Goal: Transaction & Acquisition: Subscribe to service/newsletter

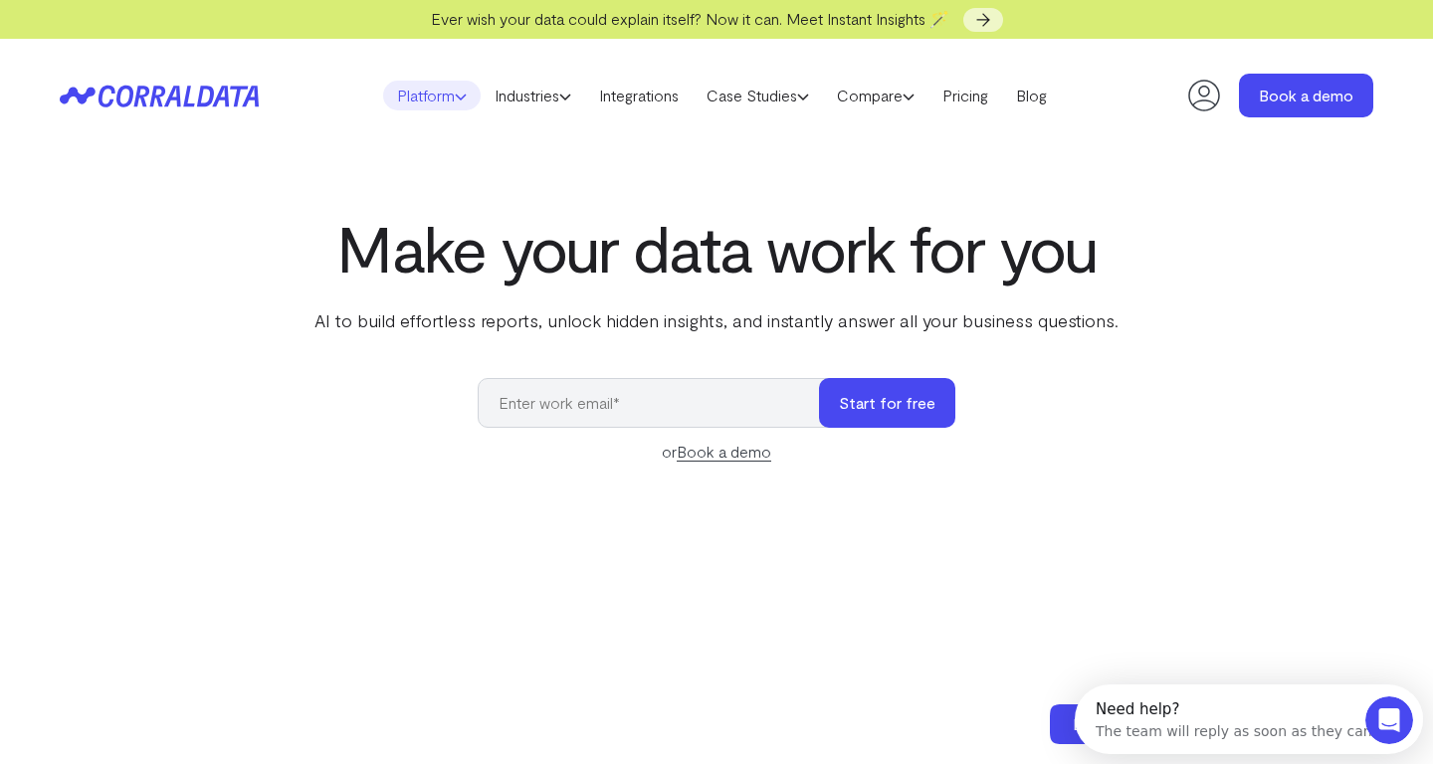
click at [456, 97] on use at bounding box center [461, 97] width 10 height 5
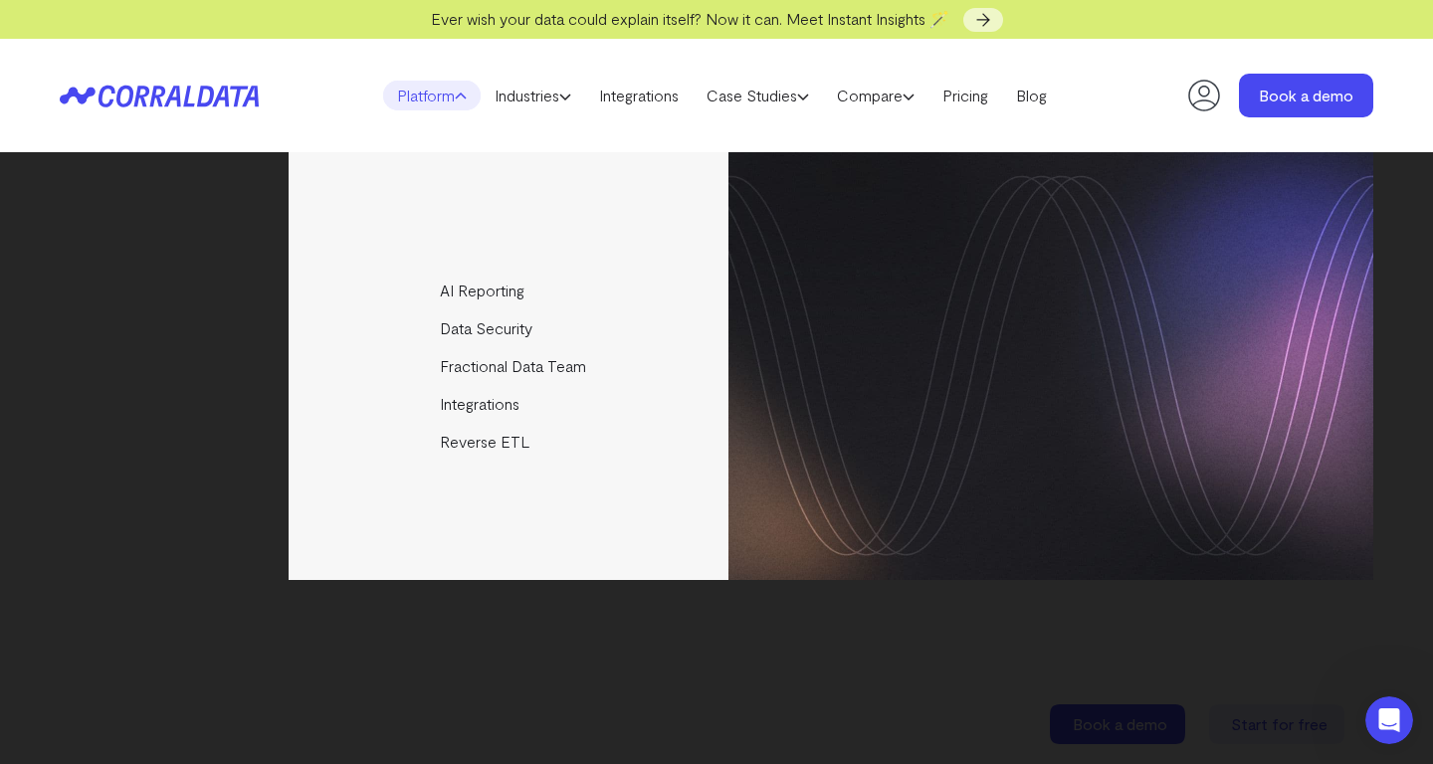
click at [129, 243] on div "AI Reporting Use AI to effortlessly answer any business questions from all your…" at bounding box center [716, 366] width 1313 height 428
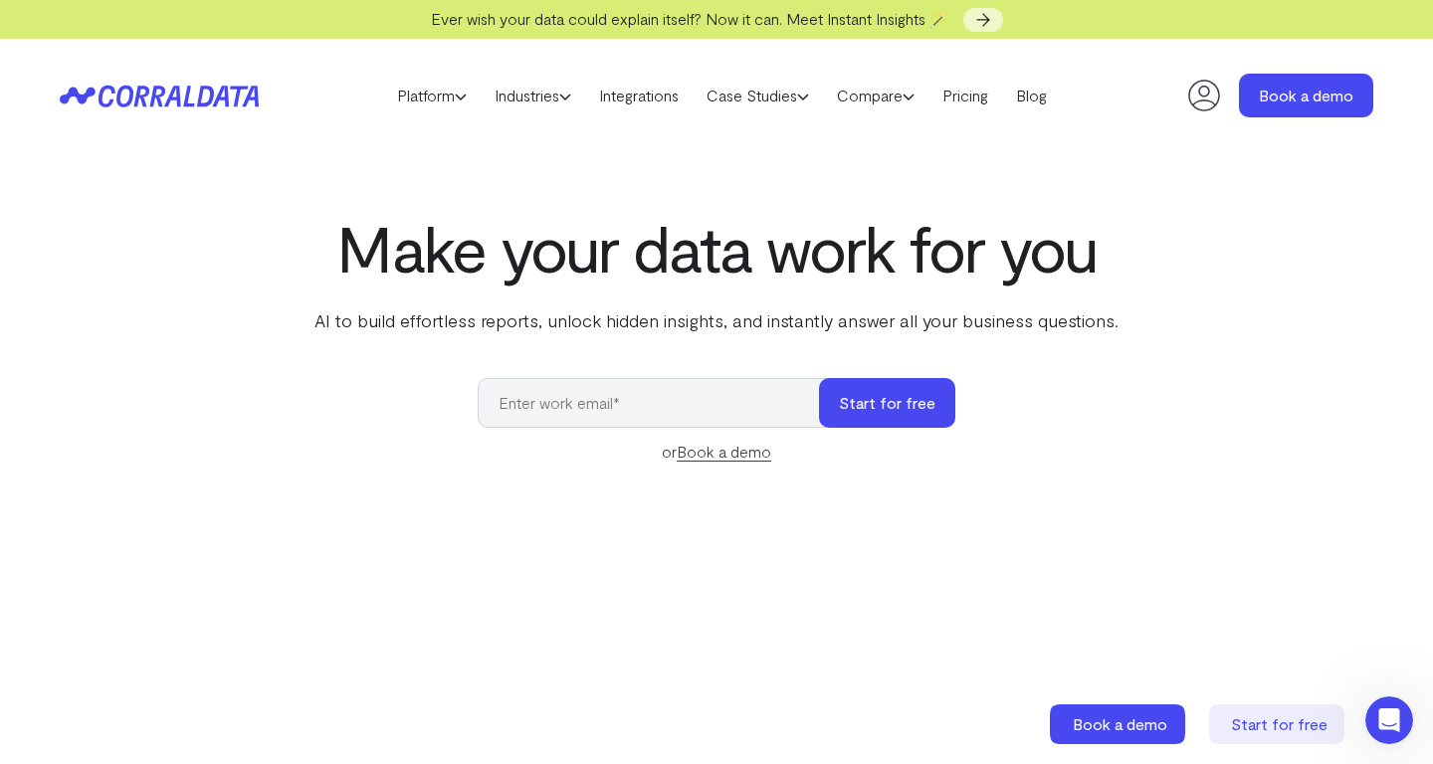
click at [183, 91] on icon at bounding box center [159, 96] width 199 height 23
click at [632, 99] on link "Integrations" at bounding box center [638, 96] width 107 height 30
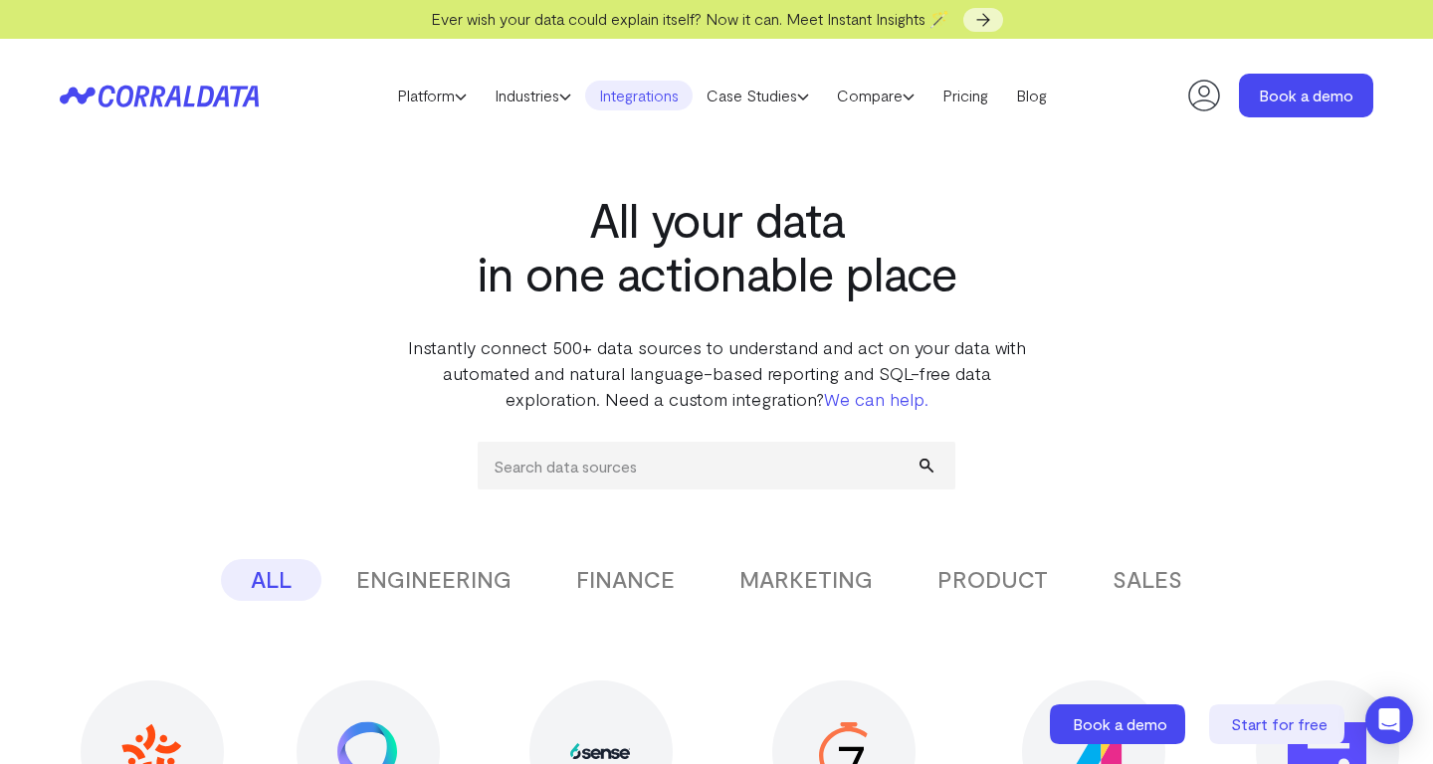
click at [175, 112] on header "Platform AI Reporting Use AI to effortlessly answer any business questions from…" at bounding box center [716, 95] width 1313 height 113
click at [165, 96] on icon at bounding box center [159, 96] width 199 height 23
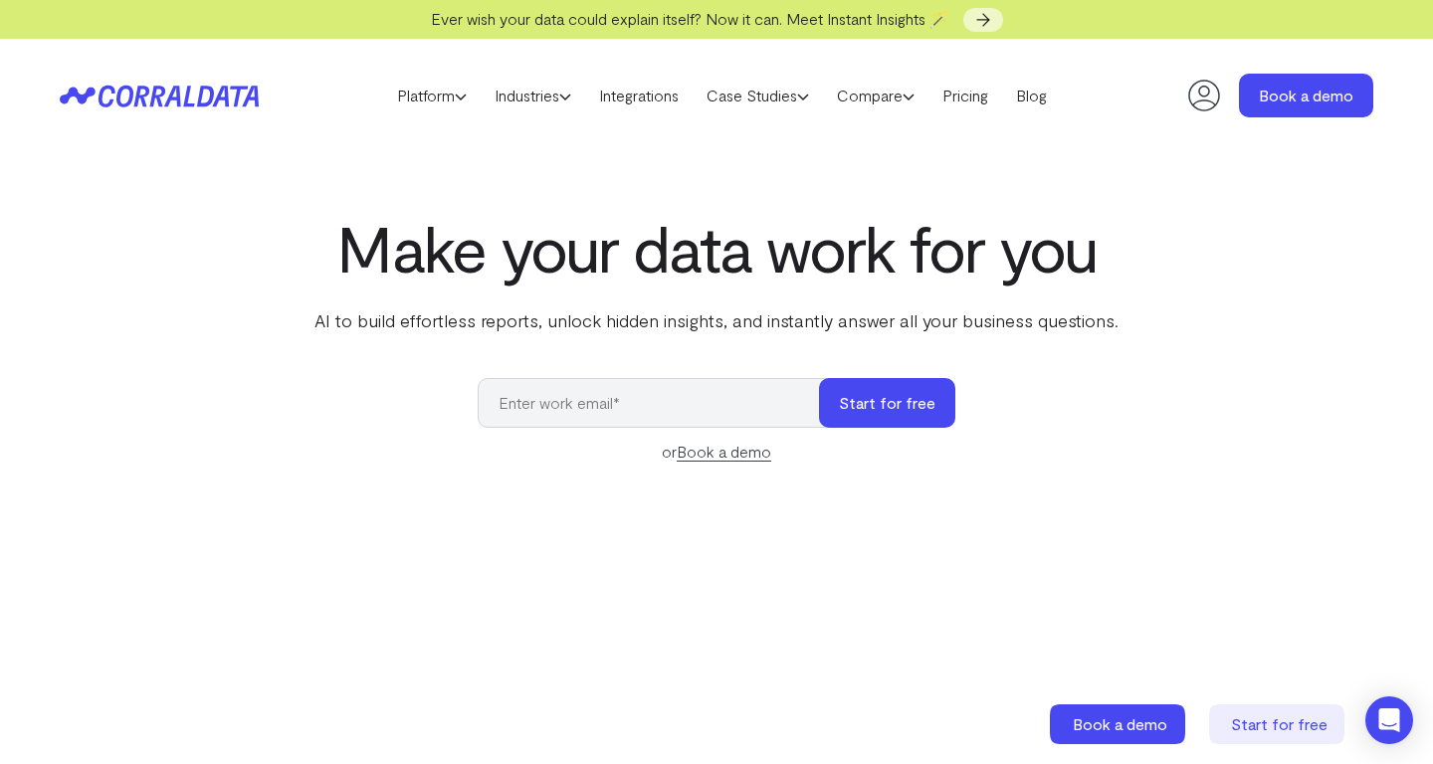
click at [611, 413] on input "email" at bounding box center [658, 403] width 361 height 50
type input "kolson@garrisonolson.com"
click at [937, 390] on button "Start for free" at bounding box center [887, 403] width 136 height 50
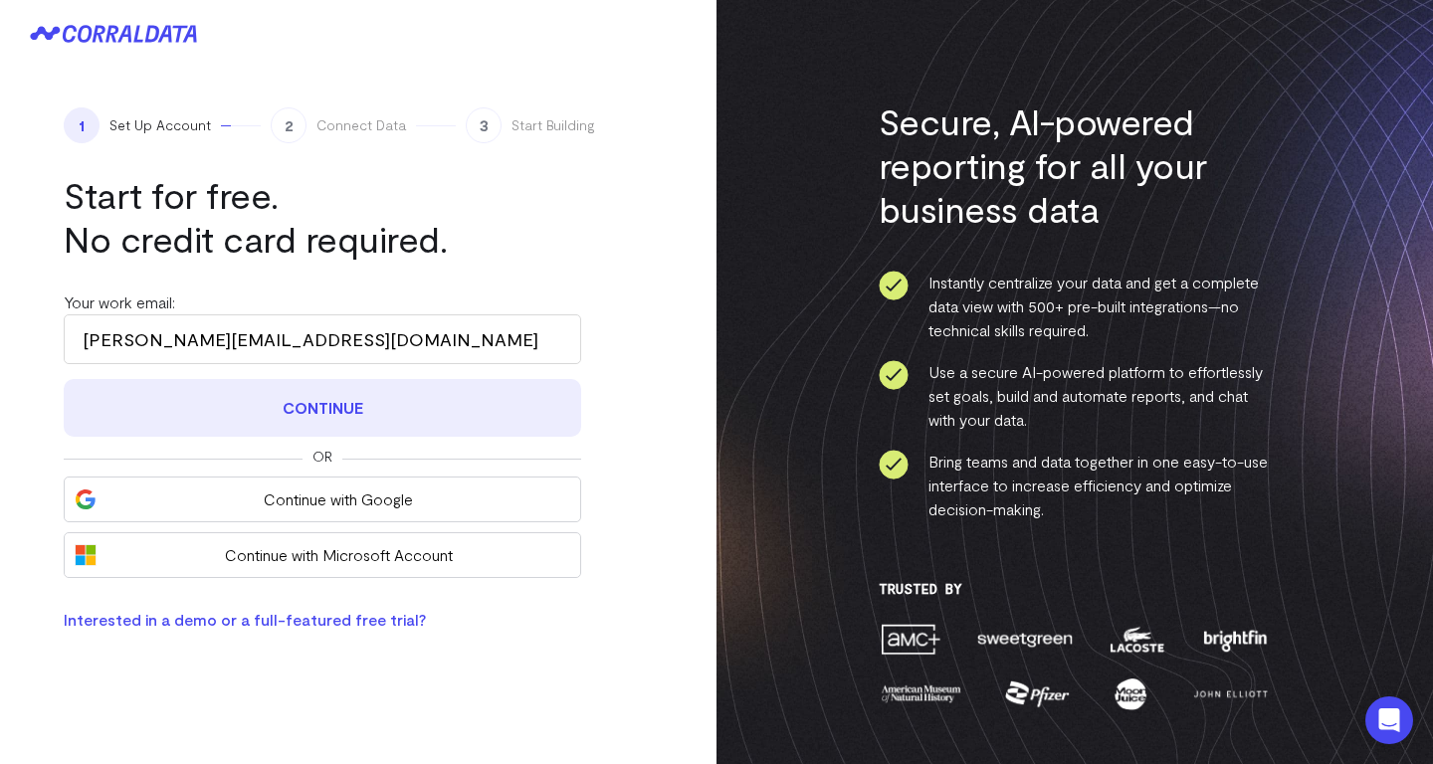
click at [349, 409] on button "Continue" at bounding box center [322, 408] width 517 height 58
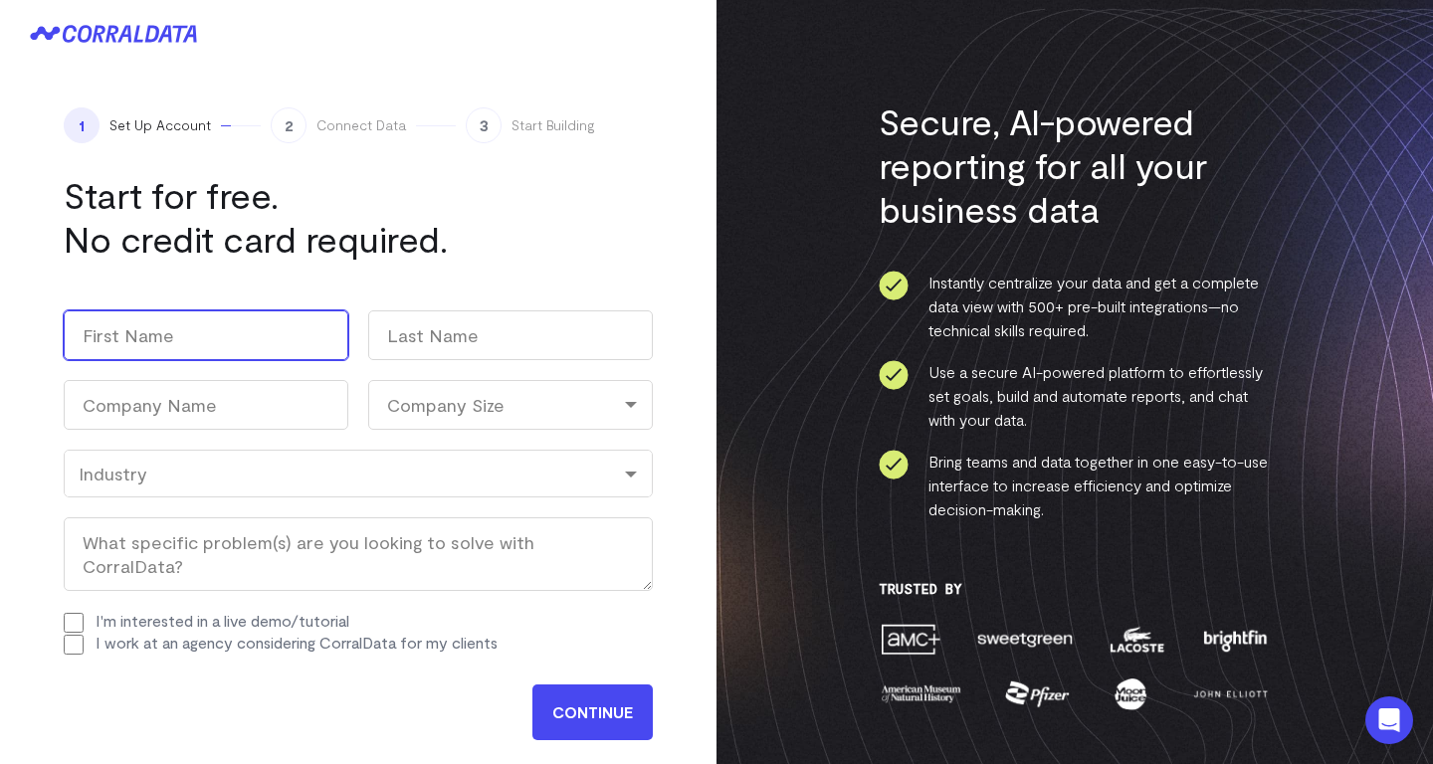
click at [201, 318] on input "First" at bounding box center [206, 335] width 285 height 50
type input "Kyle"
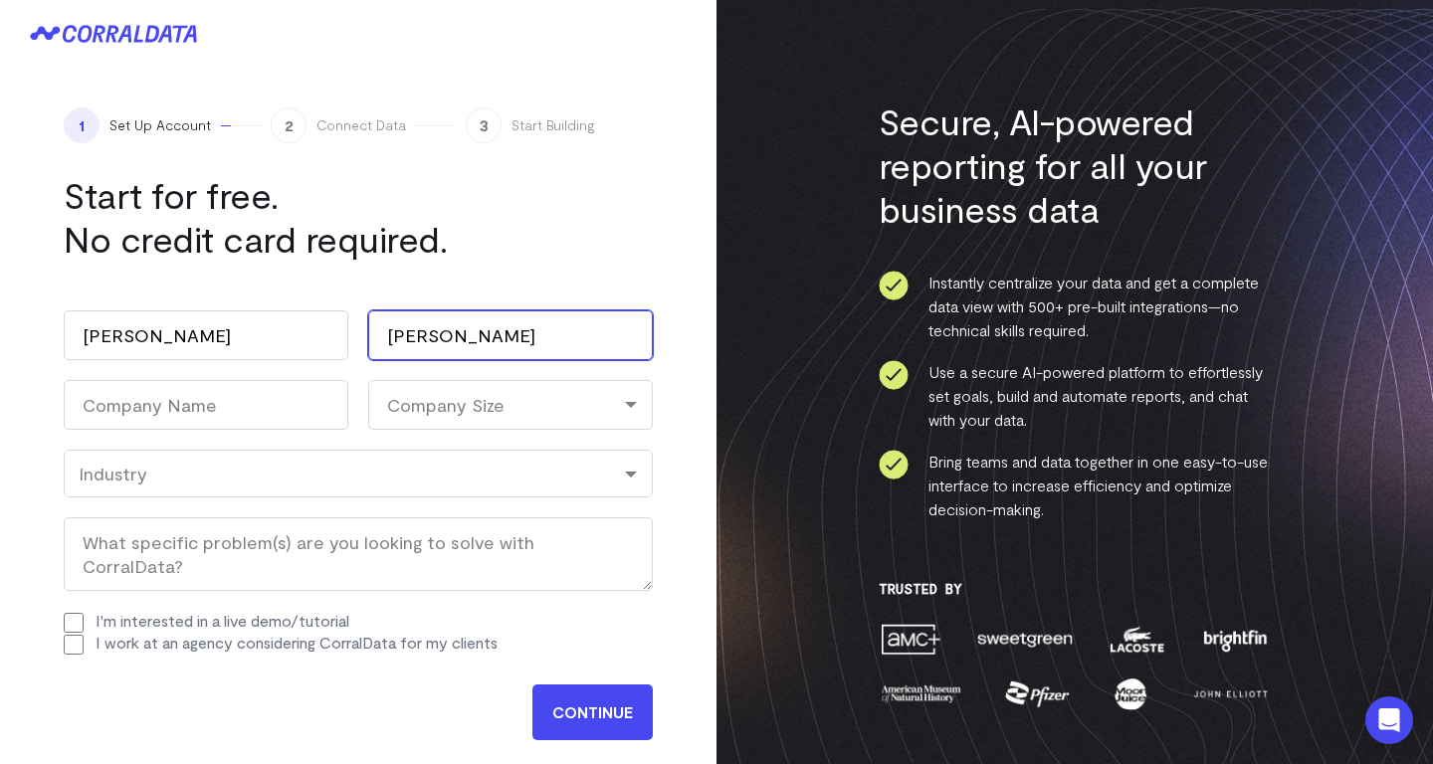
type input "Olson"
click at [137, 31] on icon at bounding box center [103, 34] width 81 height 18
